Goal: Navigation & Orientation: Find specific page/section

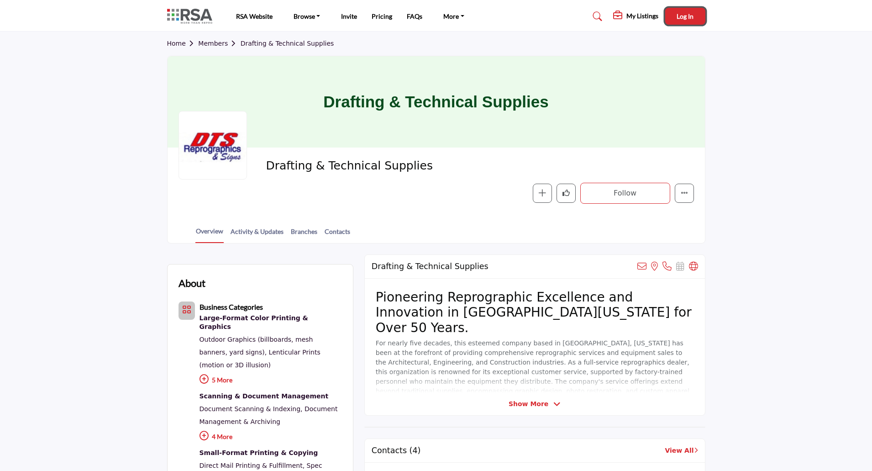
click at [681, 16] on span "Log In" at bounding box center [685, 16] width 17 height 8
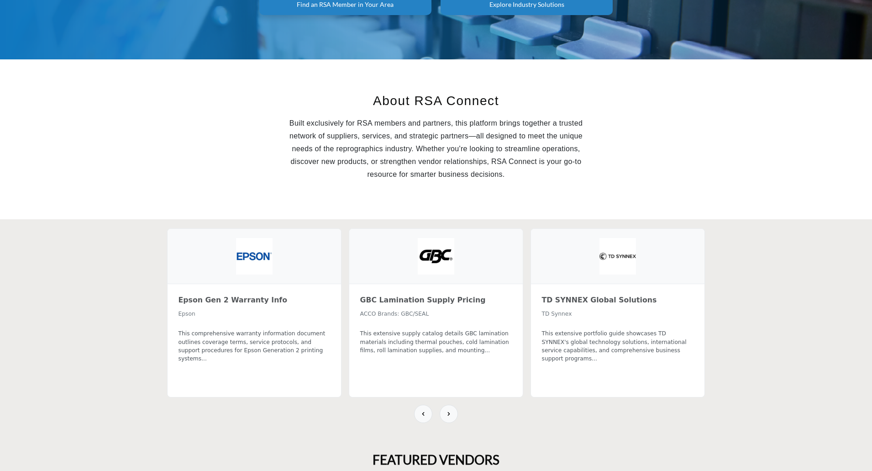
scroll to position [183, 0]
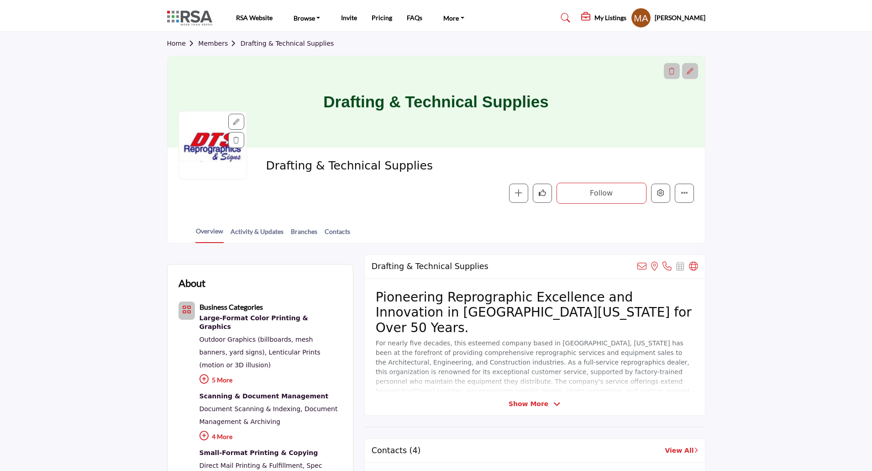
click at [677, 18] on h5 "[PERSON_NAME]" at bounding box center [680, 17] width 51 height 9
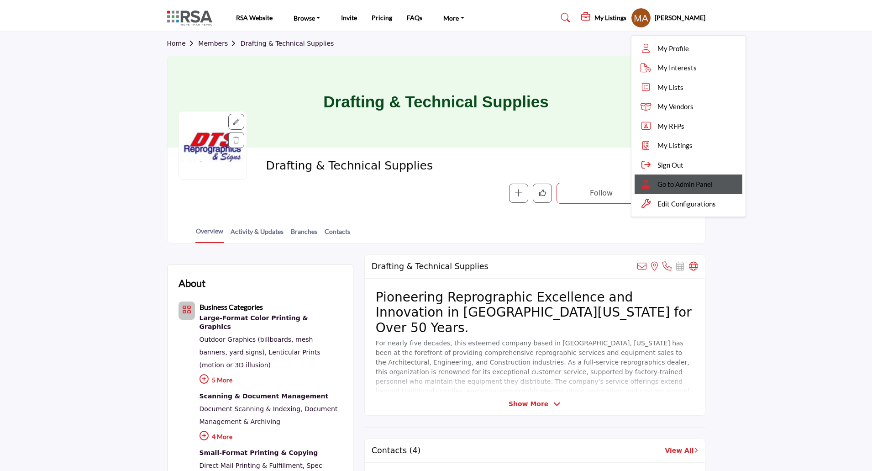
click at [654, 178] on div "Go to Admin Panel" at bounding box center [689, 184] width 108 height 20
